Goal: Information Seeking & Learning: Check status

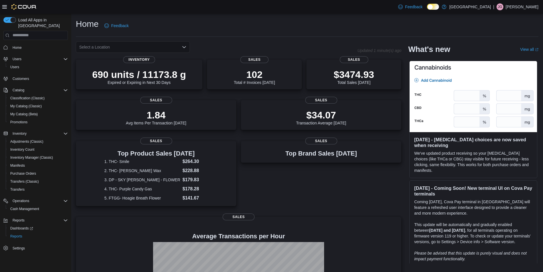
click at [185, 42] on div "Select a Location" at bounding box center [133, 46] width 114 height 11
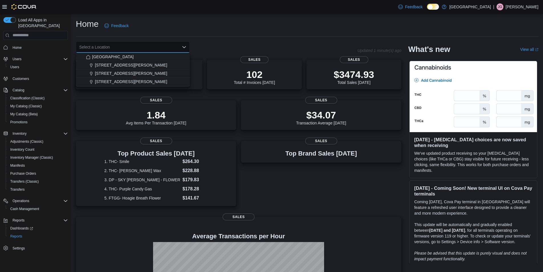
click at [183, 47] on icon "Close list of options" at bounding box center [184, 47] width 5 height 5
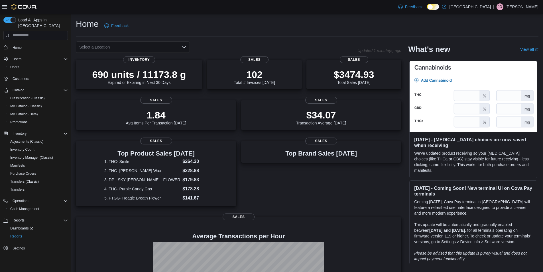
click at [183, 46] on icon "Open list of options" at bounding box center [184, 47] width 3 height 2
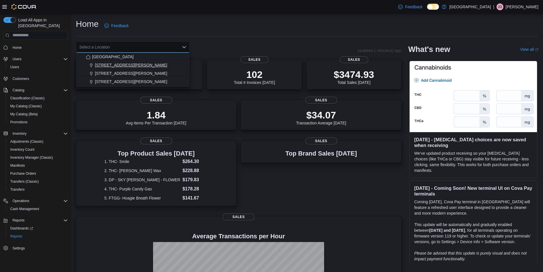
click at [126, 65] on span "[STREET_ADDRESS][PERSON_NAME]" at bounding box center [131, 65] width 72 height 6
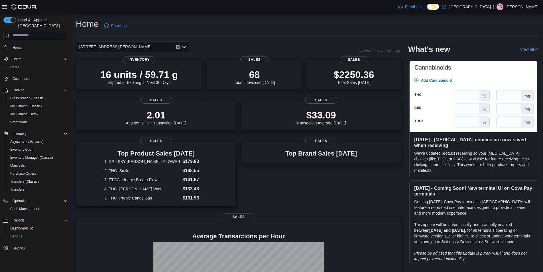
click at [330, 22] on div "Home Feedback" at bounding box center [307, 25] width 463 height 15
click at [360, 76] on p "$2250.36" at bounding box center [354, 73] width 41 height 11
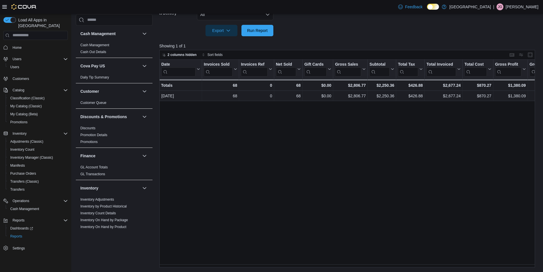
scroll to position [162, 0]
drag, startPoint x: 340, startPoint y: 265, endPoint x: 348, endPoint y: 265, distance: 7.4
click at [348, 265] on div "Date Click to view column header actions Invoices Sold Click to view column hea…" at bounding box center [349, 164] width 380 height 208
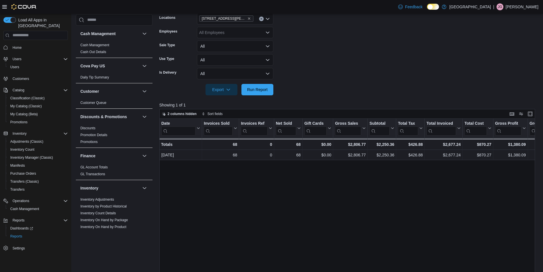
scroll to position [48, 0]
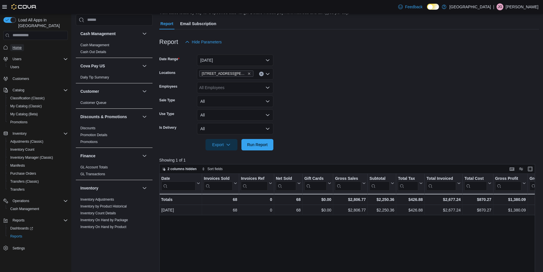
click at [21, 45] on span "Home" at bounding box center [17, 47] width 9 height 5
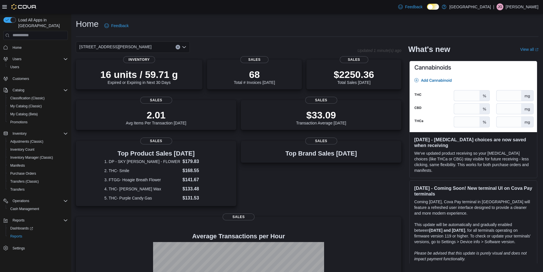
click at [184, 47] on icon "Open list of options" at bounding box center [184, 47] width 3 height 2
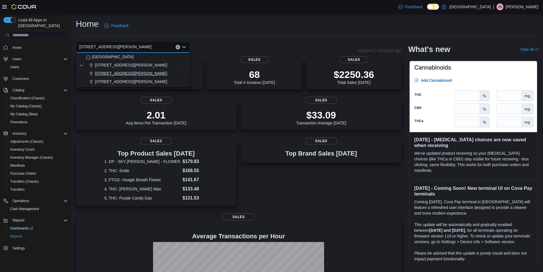
click at [119, 74] on span "[STREET_ADDRESS][PERSON_NAME]" at bounding box center [131, 73] width 72 height 6
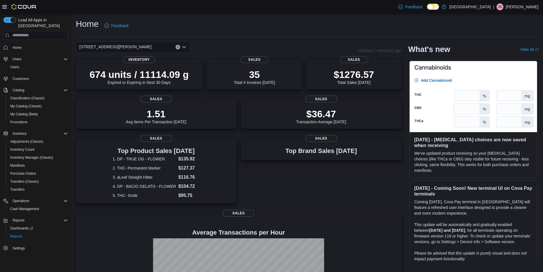
click at [177, 48] on icon "Clear input" at bounding box center [177, 46] width 1 height 1
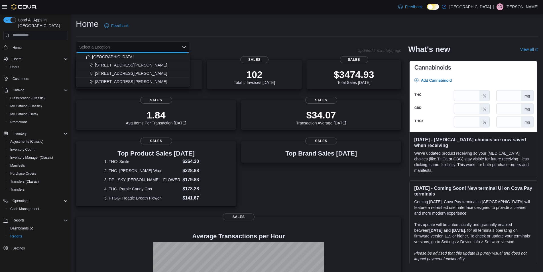
click at [207, 31] on div "Home Feedback" at bounding box center [307, 25] width 463 height 15
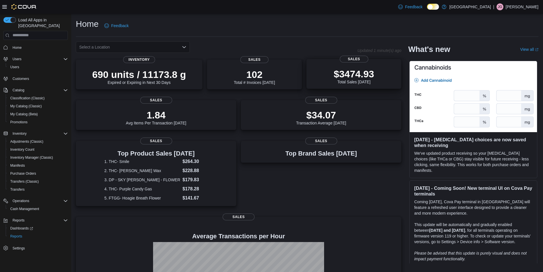
click at [374, 72] on p "$3474.93" at bounding box center [354, 73] width 41 height 11
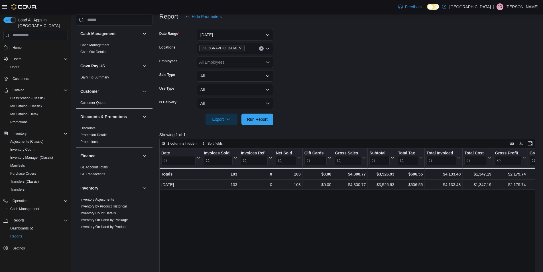
scroll to position [19, 0]
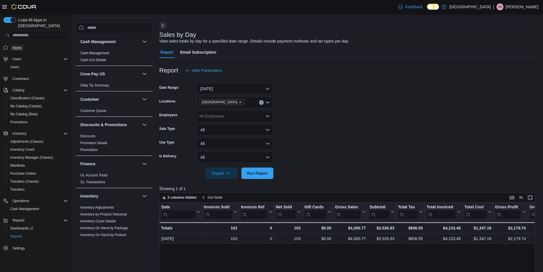
click at [21, 45] on span "Home" at bounding box center [17, 47] width 9 height 5
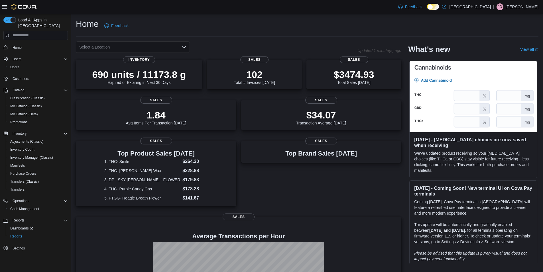
click at [183, 46] on icon "Open list of options" at bounding box center [184, 47] width 5 height 5
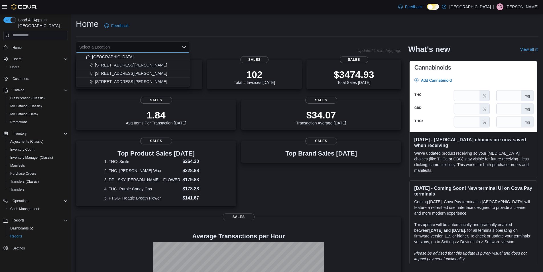
click at [117, 66] on span "[STREET_ADDRESS][PERSON_NAME]" at bounding box center [131, 65] width 72 height 6
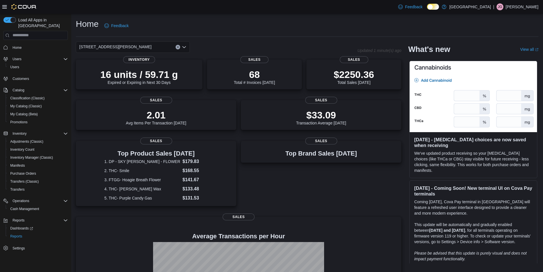
click at [202, 29] on div "Home Feedback" at bounding box center [307, 25] width 463 height 15
